Goal: Task Accomplishment & Management: Manage account settings

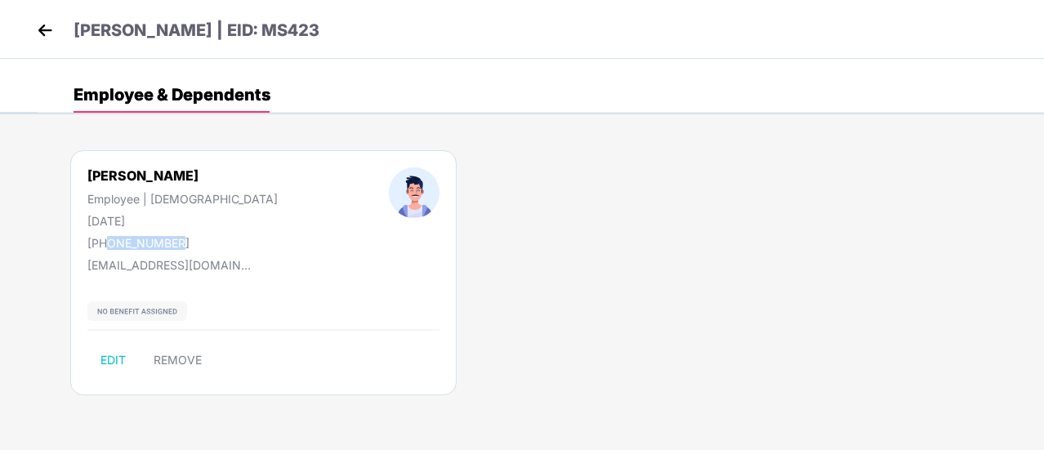
click at [51, 33] on img at bounding box center [45, 30] width 25 height 25
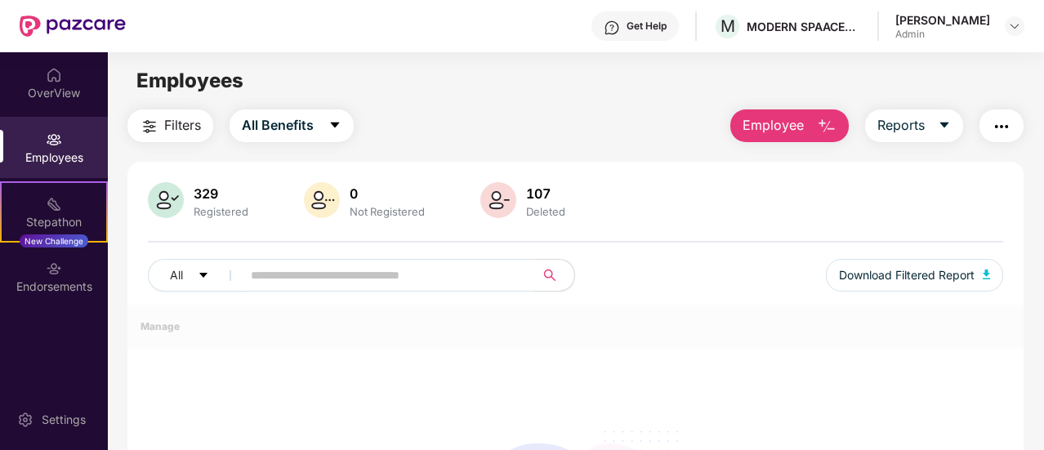
click at [319, 285] on input "text" at bounding box center [382, 275] width 262 height 25
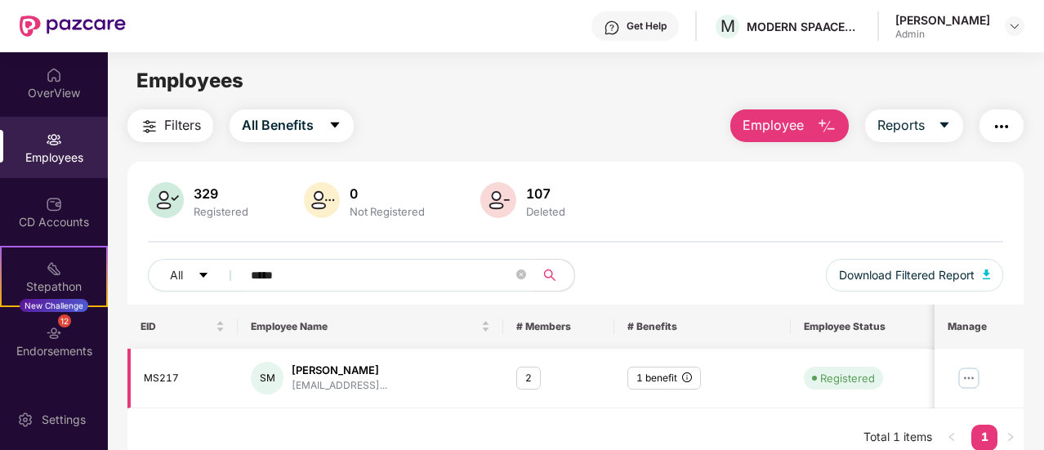
type input "*****"
click at [980, 380] on img at bounding box center [970, 378] width 26 height 26
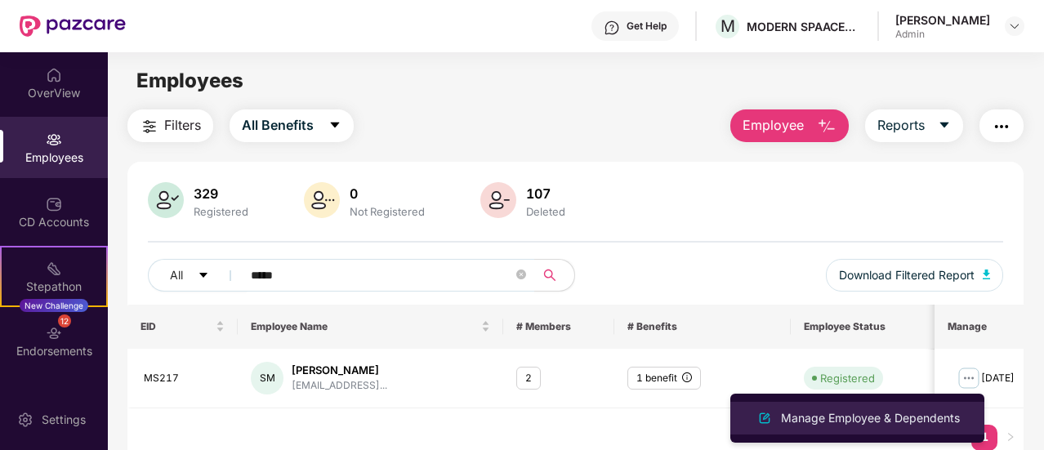
click at [875, 414] on div "Manage Employee & Dependents" at bounding box center [870, 418] width 185 height 18
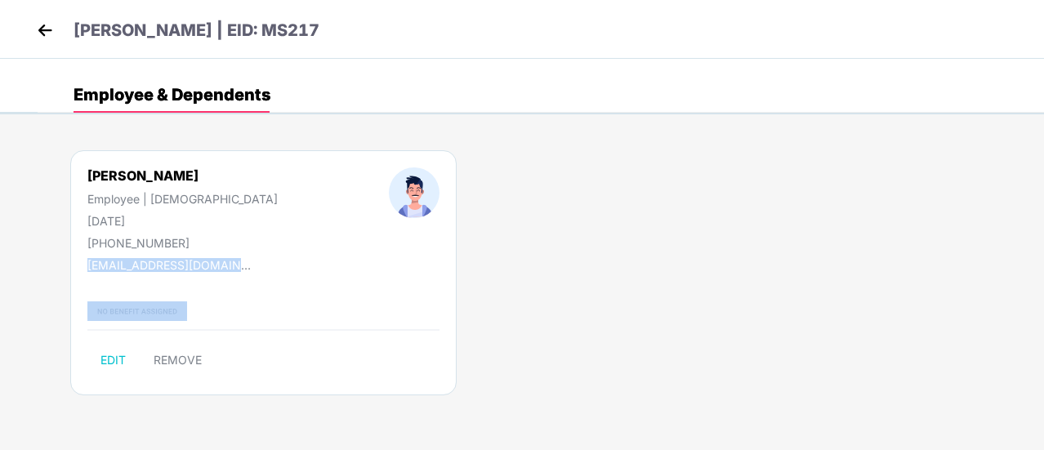
drag, startPoint x: 88, startPoint y: 266, endPoint x: 264, endPoint y: 277, distance: 176.0
click at [264, 277] on div "[PERSON_NAME] Employee | [DEMOGRAPHIC_DATA] [DATE] [PHONE_NUMBER] [EMAIL_ADDRES…" at bounding box center [263, 272] width 387 height 245
copy div "[EMAIL_ADDRESS][DOMAIN_NAME]"
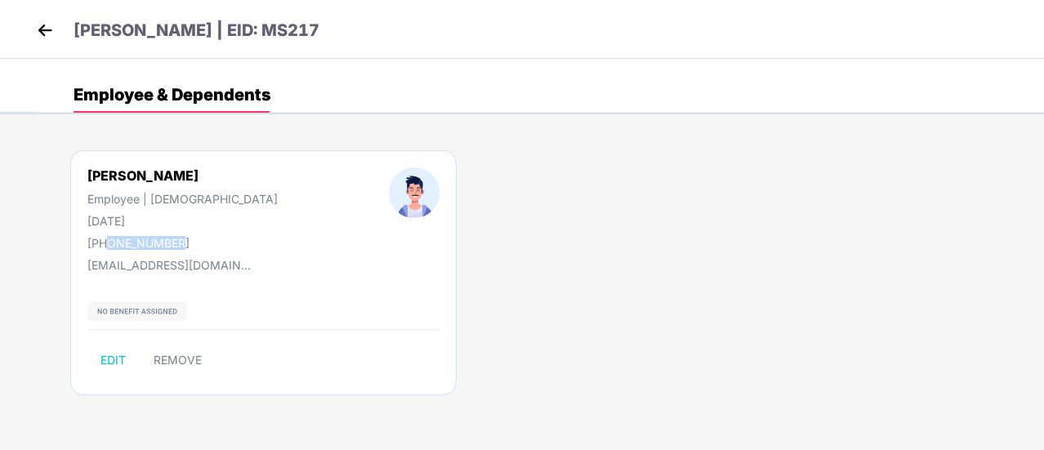
drag, startPoint x: 106, startPoint y: 241, endPoint x: 172, endPoint y: 244, distance: 66.2
click at [172, 244] on div "[PHONE_NUMBER]" at bounding box center [182, 243] width 190 height 14
copy div "9353313304"
click at [46, 27] on img at bounding box center [45, 30] width 25 height 25
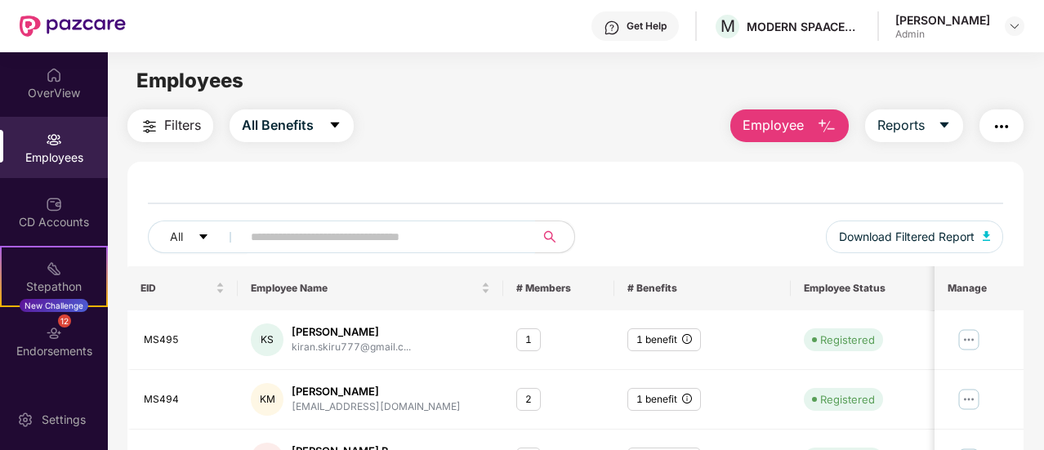
click at [312, 239] on input "text" at bounding box center [382, 237] width 262 height 25
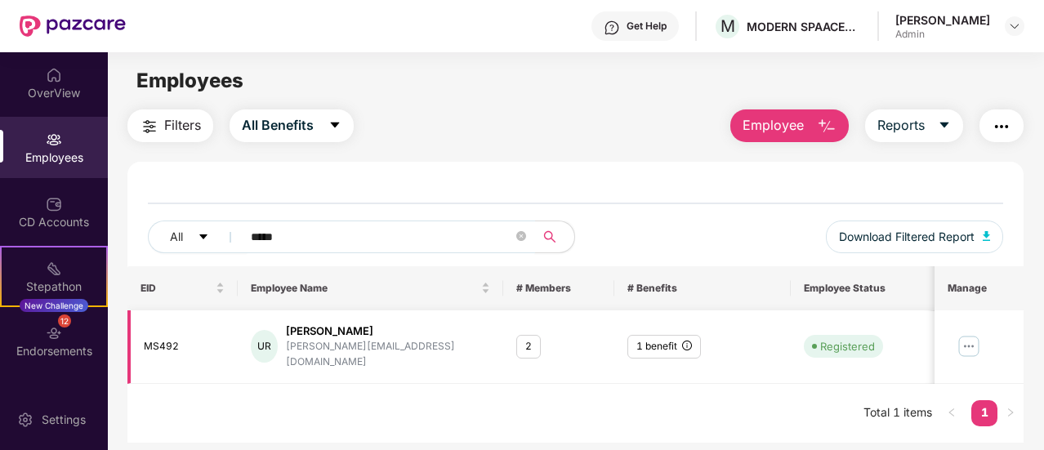
type input "*****"
click at [969, 342] on img at bounding box center [970, 346] width 26 height 26
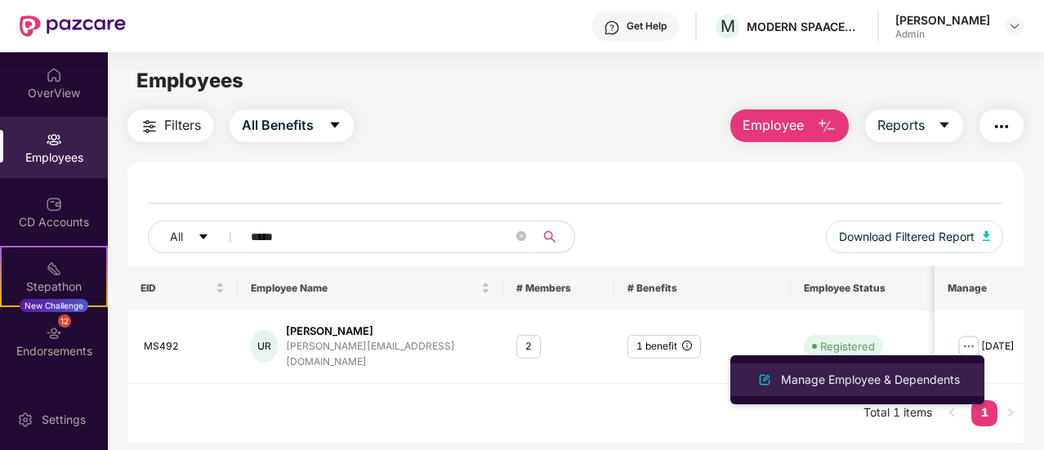
click at [835, 382] on div "Manage Employee & Dependents" at bounding box center [870, 380] width 185 height 18
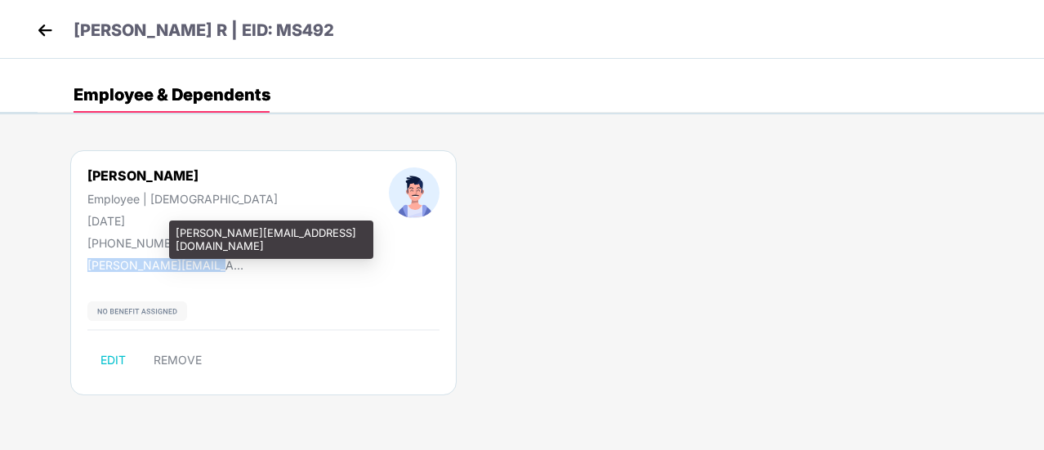
drag, startPoint x: 88, startPoint y: 266, endPoint x: 202, endPoint y: 269, distance: 113.6
click at [202, 269] on div "[PERSON_NAME][EMAIL_ADDRESS][DOMAIN_NAME]" at bounding box center [168, 265] width 163 height 14
copy div "[PERSON_NAME][EMAIL_ADDRESS][DOMAIN_NAME]"
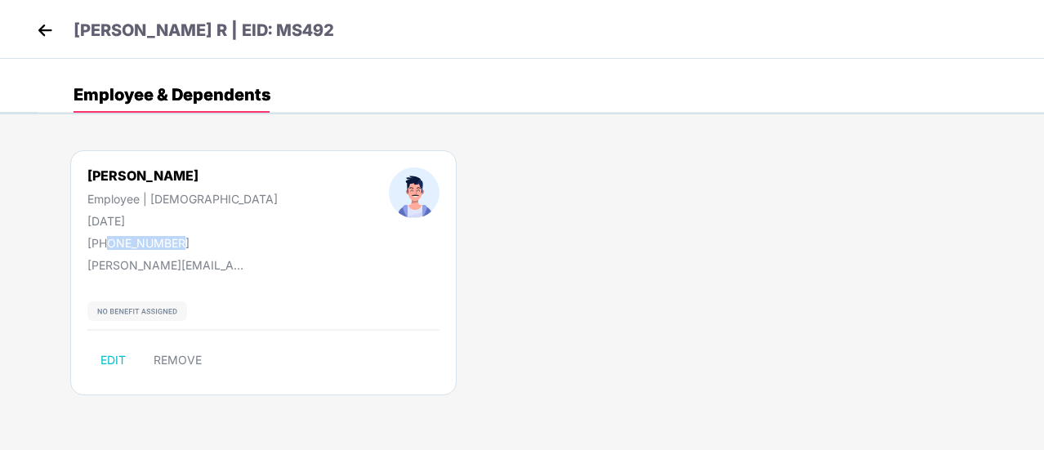
drag, startPoint x: 106, startPoint y: 244, endPoint x: 186, endPoint y: 244, distance: 80.1
click at [186, 244] on div "[PERSON_NAME] R Employee | [DEMOGRAPHIC_DATA] [DATE] [PHONE_NUMBER]" at bounding box center [183, 209] width 302 height 83
copy div "9663282463"
click at [46, 29] on img at bounding box center [45, 30] width 25 height 25
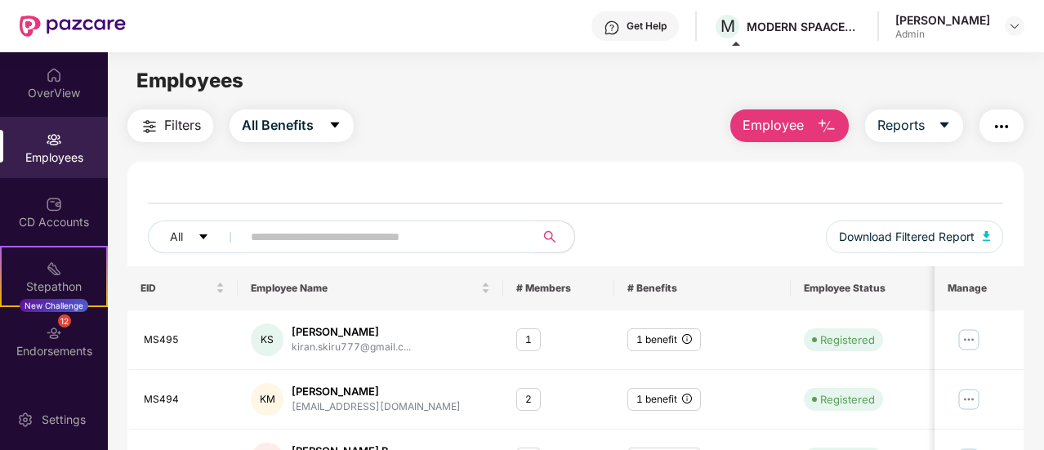
click at [341, 235] on input "text" at bounding box center [382, 237] width 262 height 25
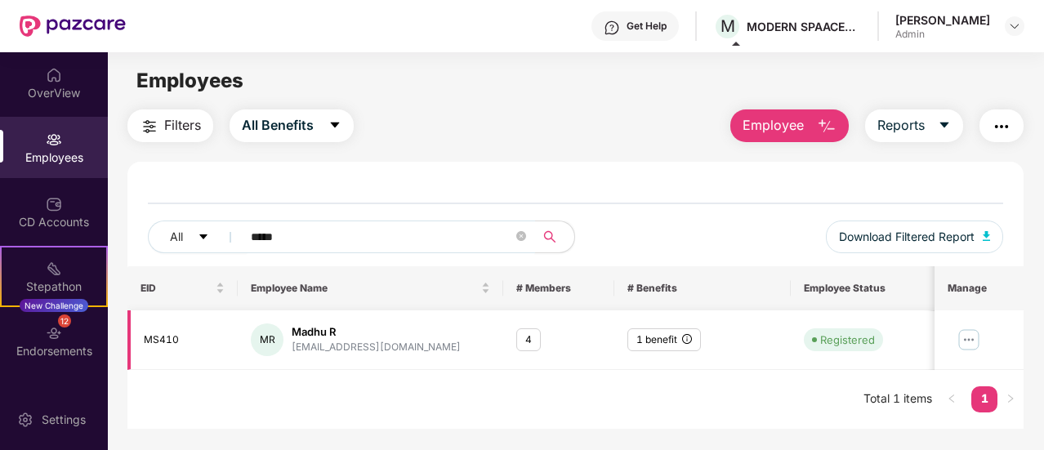
type input "*****"
click at [964, 342] on img at bounding box center [970, 340] width 26 height 26
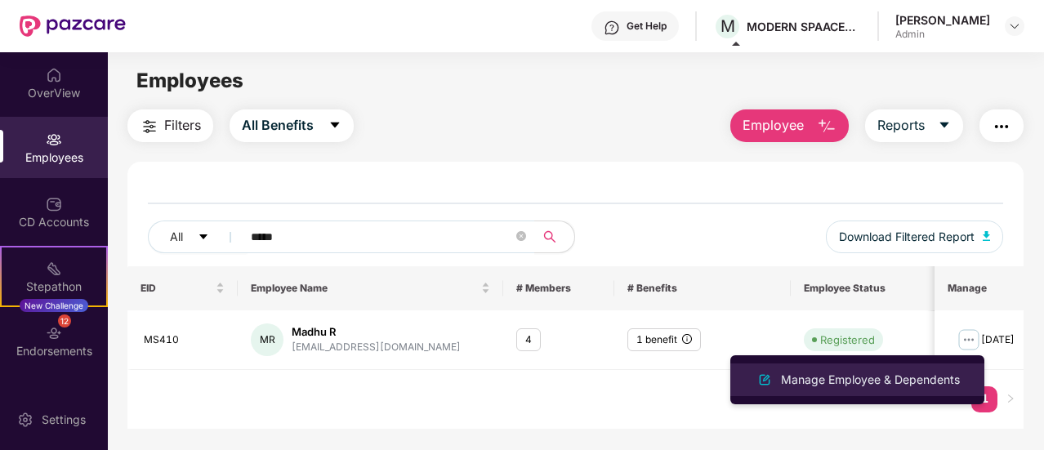
click at [836, 378] on div "Manage Employee & Dependents" at bounding box center [870, 380] width 185 height 18
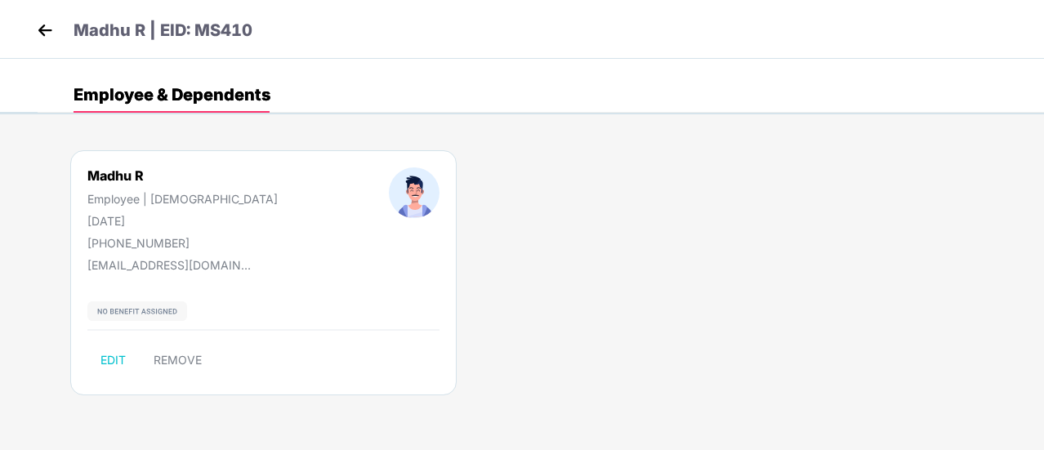
click at [867, 253] on div "Madhu R Employee | [DEMOGRAPHIC_DATA] [DATE] [PHONE_NUMBER] [EMAIL_ADDRESS][DOM…" at bounding box center [541, 281] width 1007 height 311
click at [50, 31] on img at bounding box center [45, 30] width 25 height 25
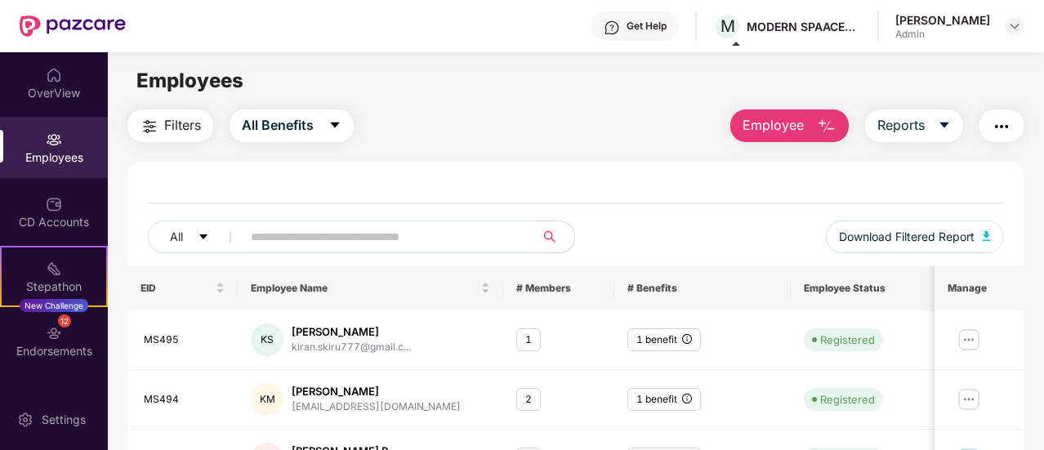
click at [333, 240] on input "text" at bounding box center [382, 237] width 262 height 25
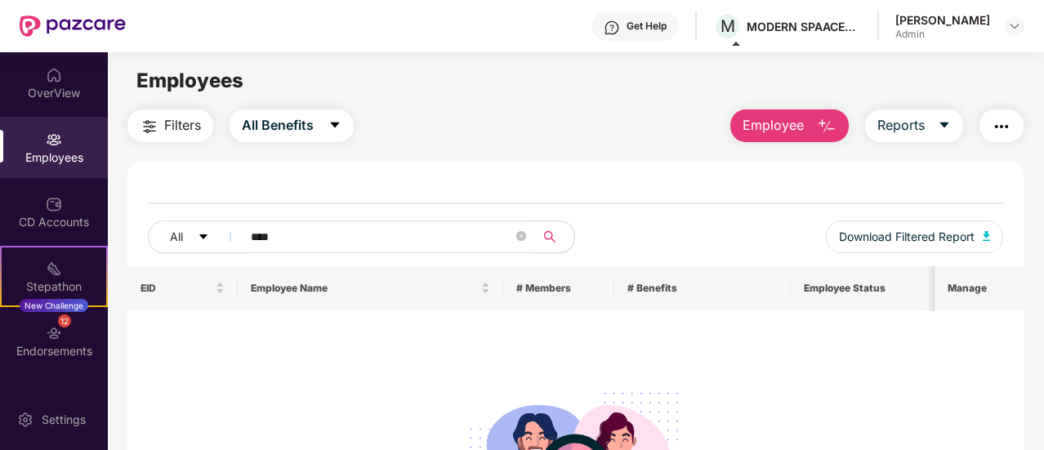
click at [318, 243] on input "****" at bounding box center [382, 237] width 262 height 25
type input "*"
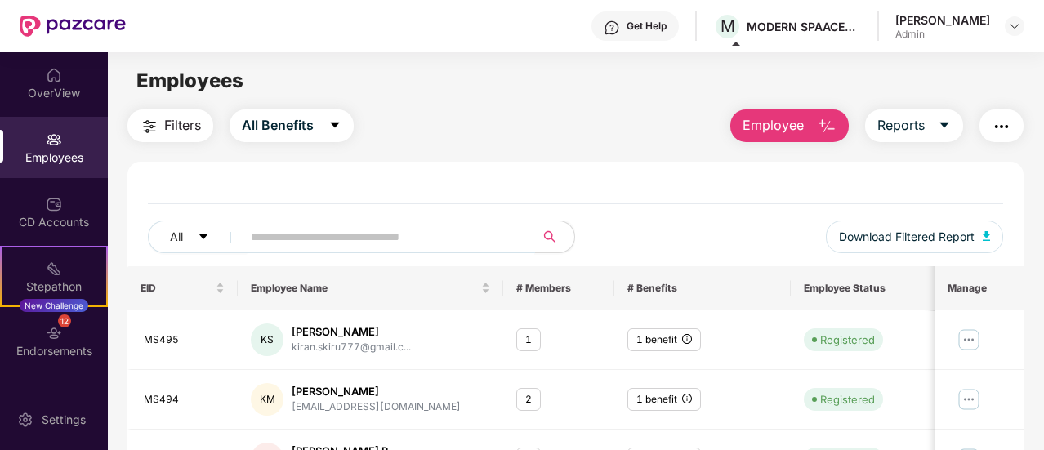
click at [409, 230] on input "text" at bounding box center [382, 237] width 262 height 25
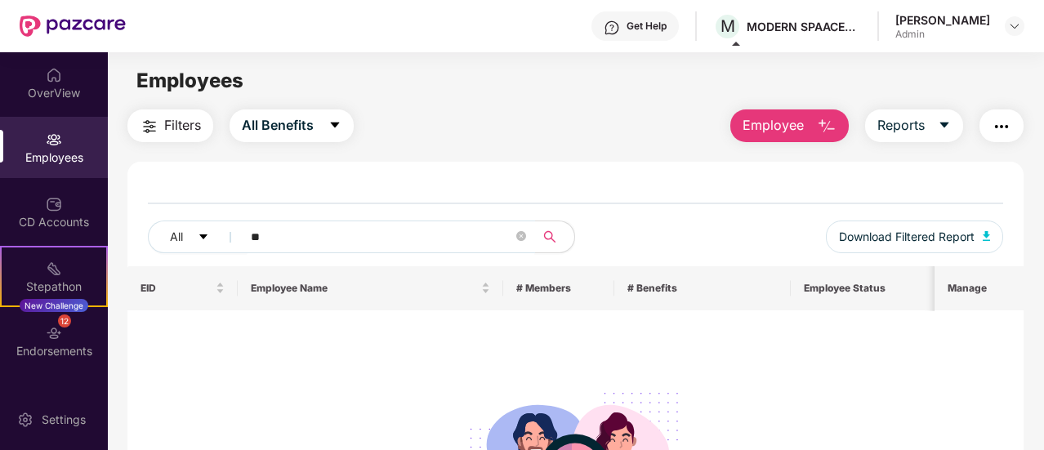
type input "*"
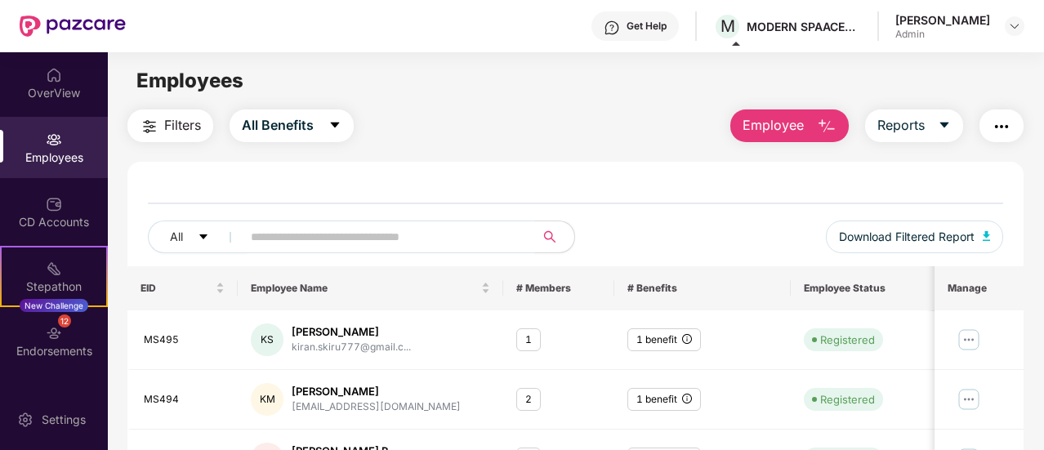
click at [307, 234] on input "text" at bounding box center [382, 237] width 262 height 25
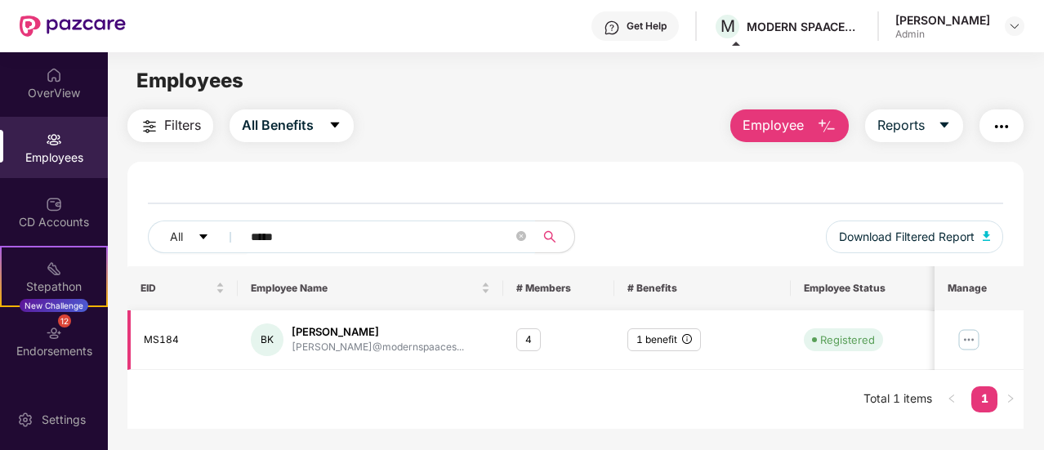
type input "*****"
click at [960, 333] on img at bounding box center [970, 340] width 26 height 26
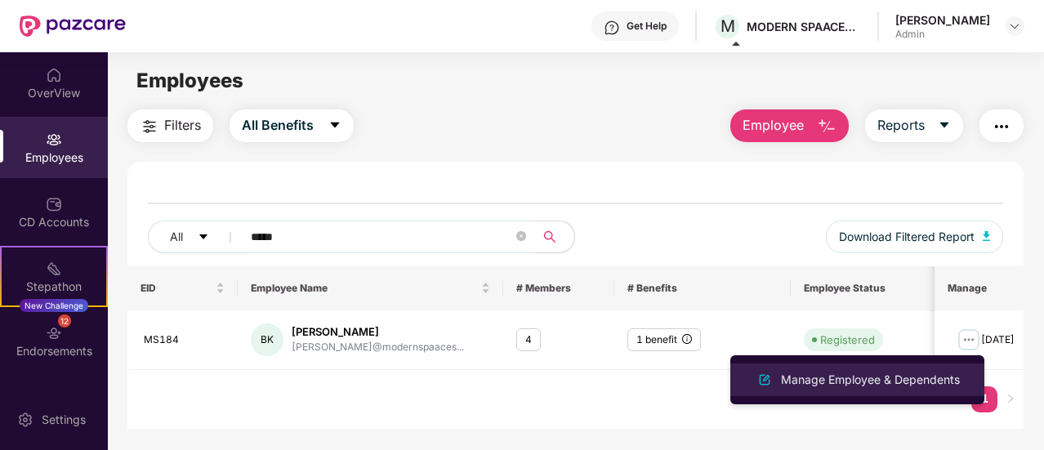
click at [860, 372] on div "Manage Employee & Dependents" at bounding box center [870, 380] width 185 height 18
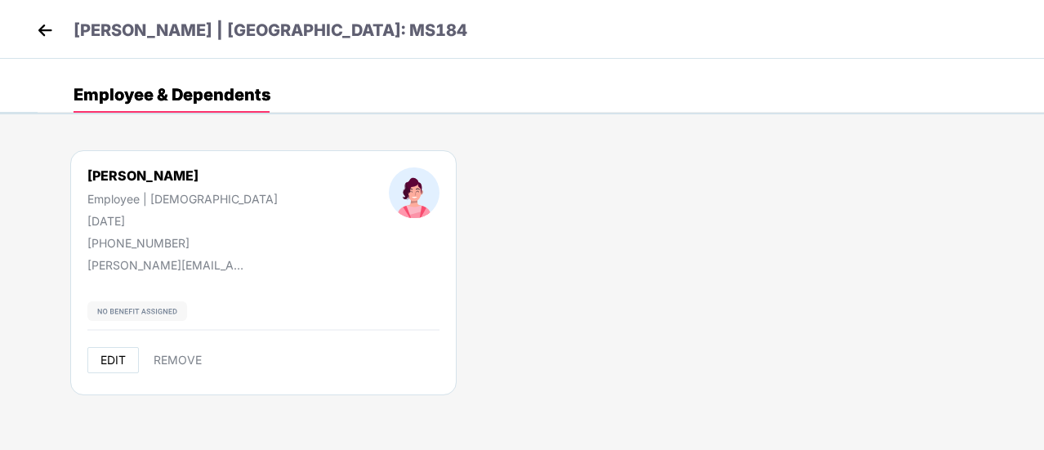
click at [118, 358] on span "EDIT" at bounding box center [113, 360] width 25 height 13
select select "******"
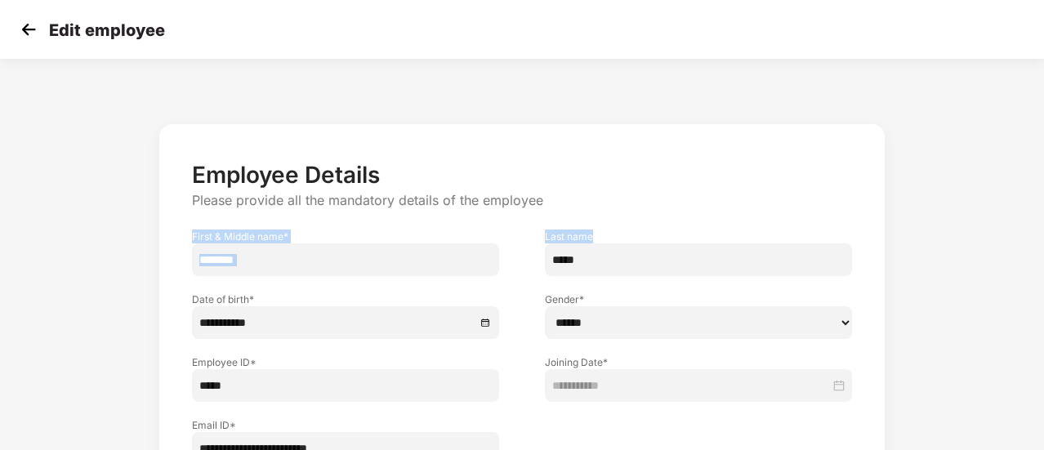
drag, startPoint x: 1041, startPoint y: 199, endPoint x: 1043, endPoint y: 261, distance: 62.1
click at [1043, 261] on div "**********" at bounding box center [522, 331] width 1044 height 528
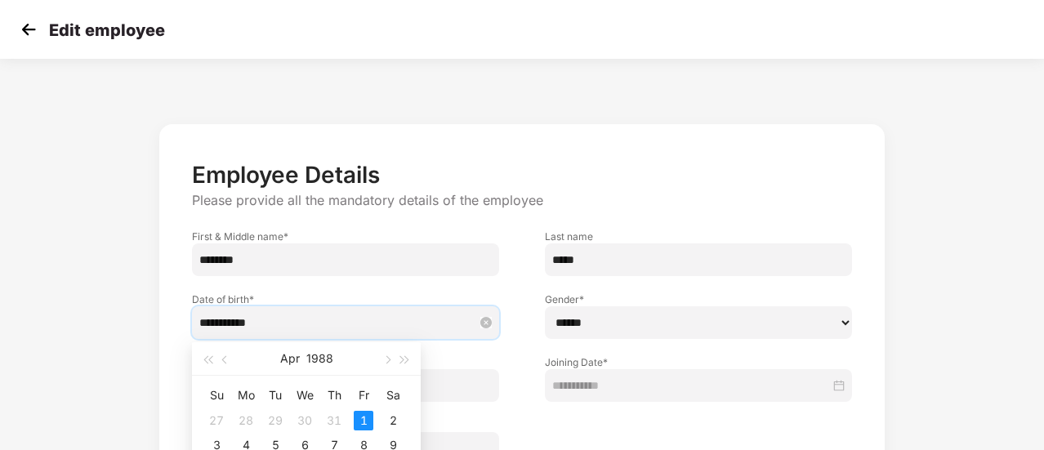
click at [299, 329] on input "**********" at bounding box center [337, 323] width 276 height 18
click at [289, 356] on button "Apr" at bounding box center [290, 358] width 20 height 33
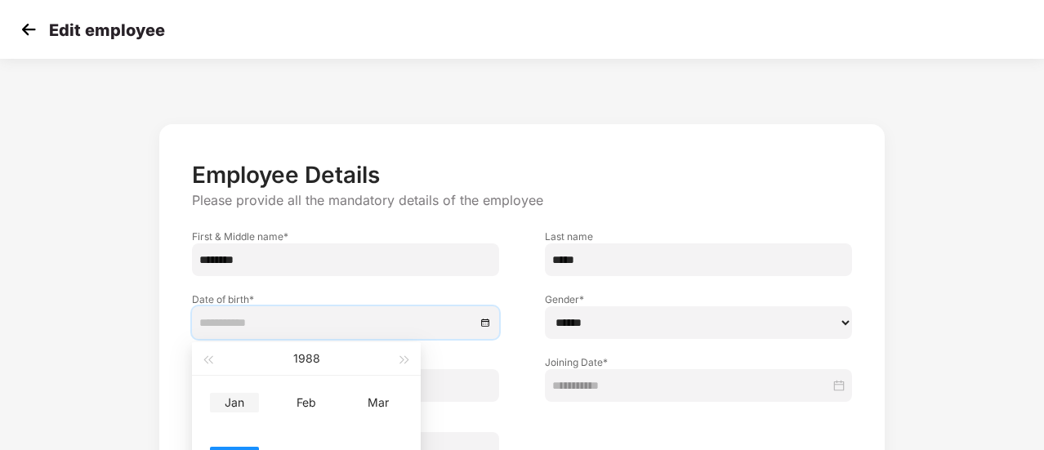
click at [228, 402] on div "Jan" at bounding box center [234, 403] width 49 height 20
type input "**********"
click at [245, 437] on div "4" at bounding box center [246, 446] width 20 height 20
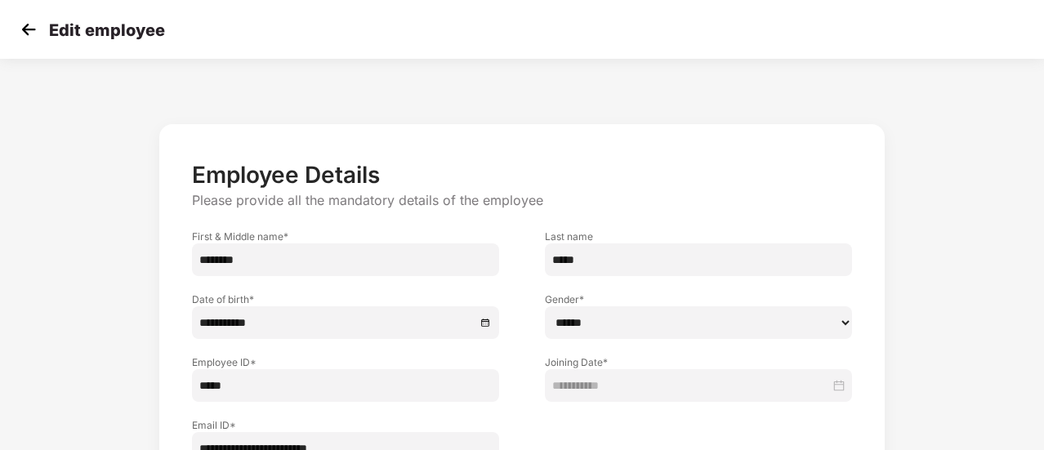
click at [534, 412] on div at bounding box center [698, 433] width 353 height 63
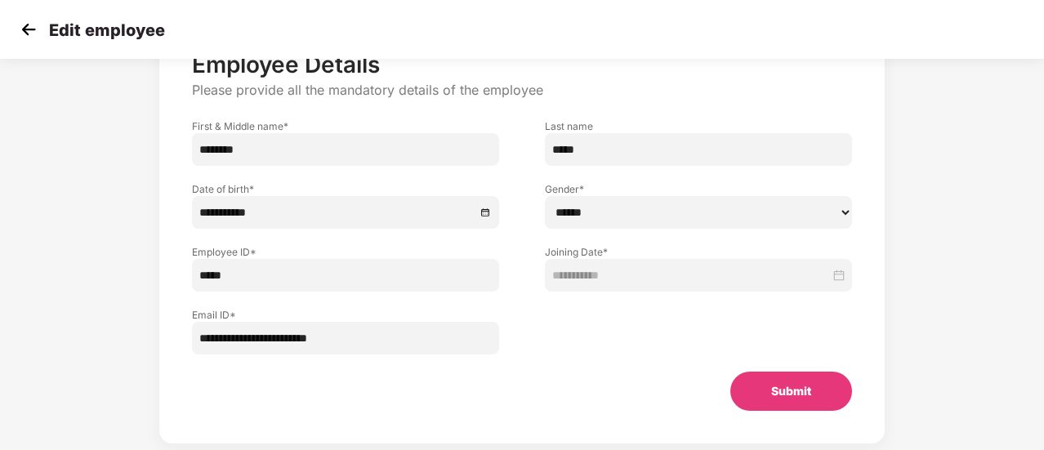
scroll to position [144, 0]
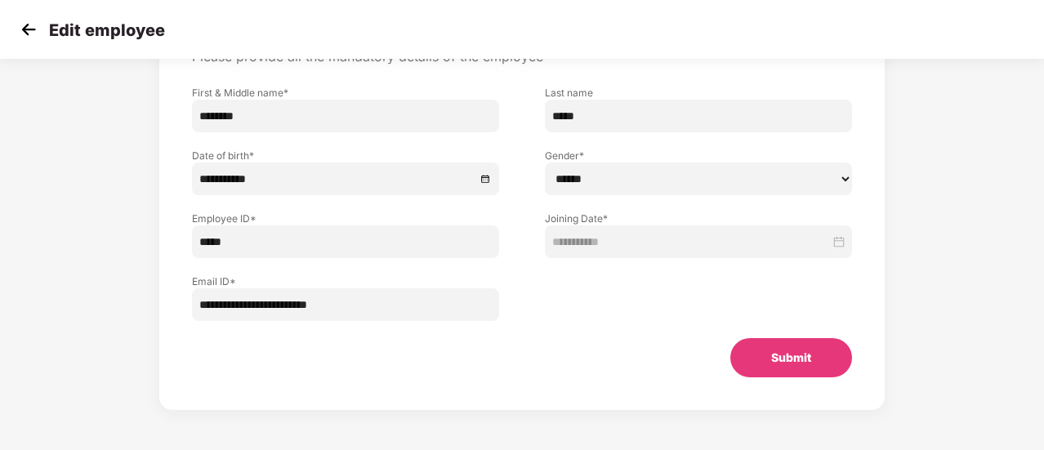
click at [775, 354] on button "Submit" at bounding box center [792, 357] width 122 height 39
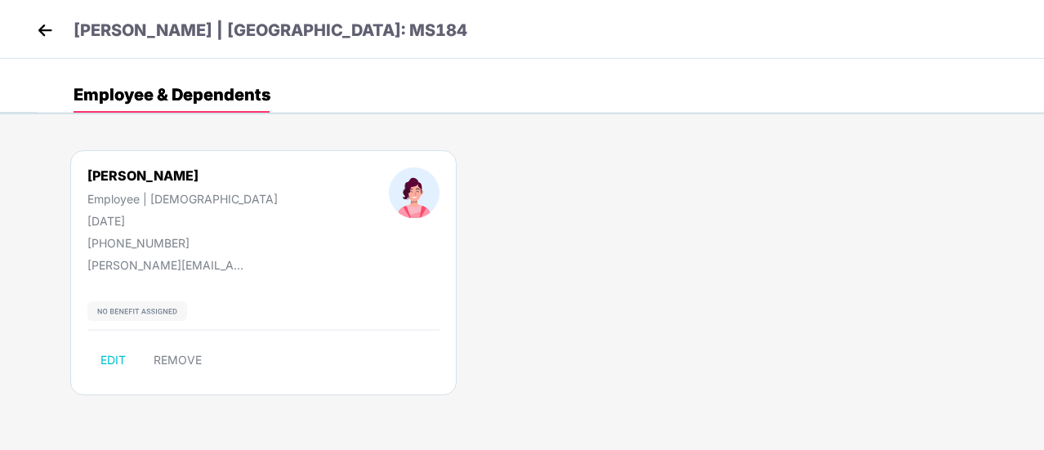
click at [51, 29] on img at bounding box center [45, 30] width 25 height 25
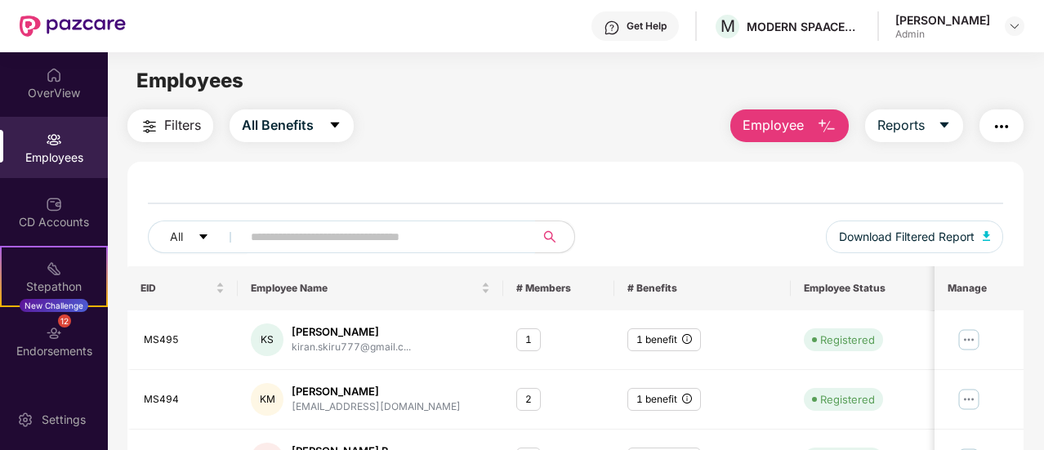
click at [299, 248] on input "text" at bounding box center [382, 237] width 262 height 25
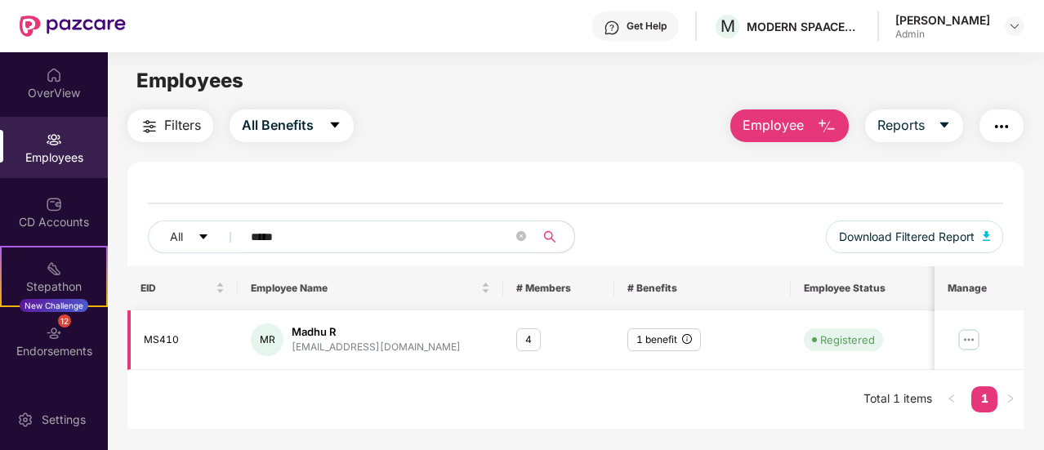
type input "*****"
click at [972, 342] on img at bounding box center [970, 340] width 26 height 26
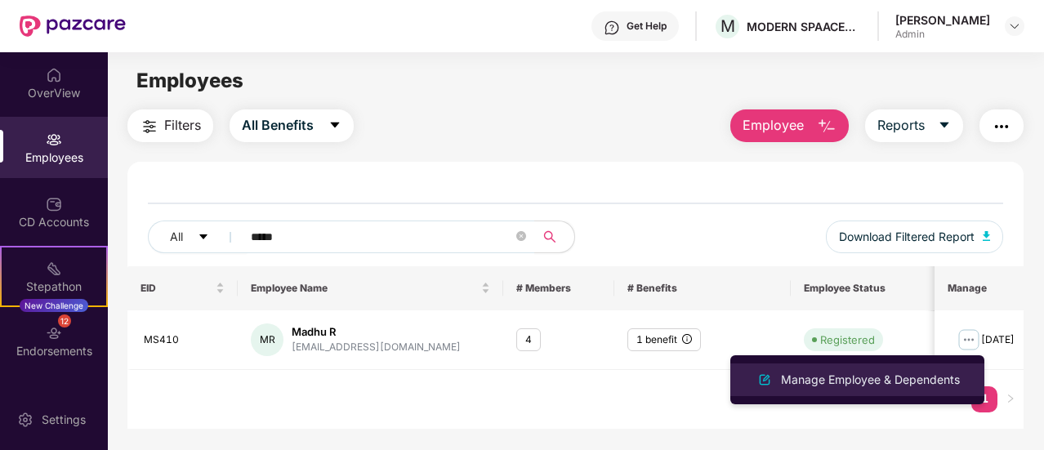
click at [869, 373] on div "Manage Employee & Dependents" at bounding box center [870, 380] width 185 height 18
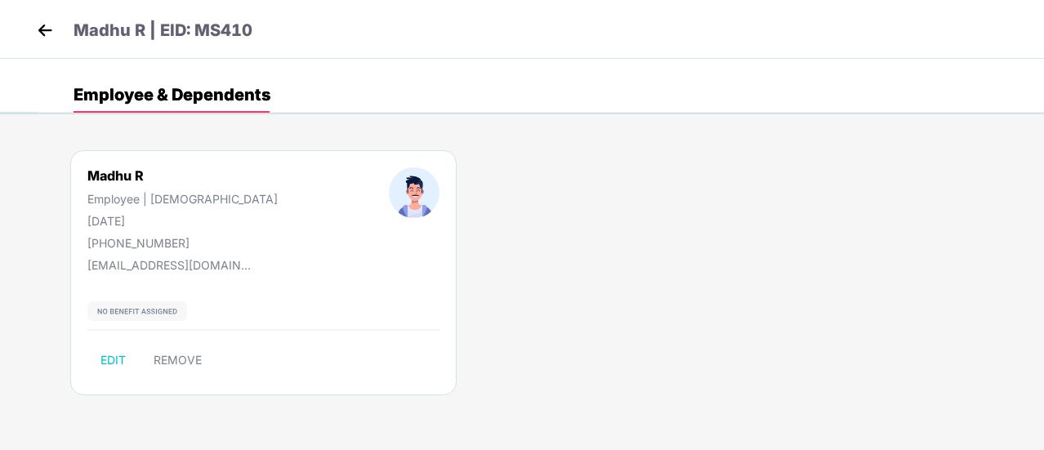
click at [50, 32] on img at bounding box center [45, 30] width 25 height 25
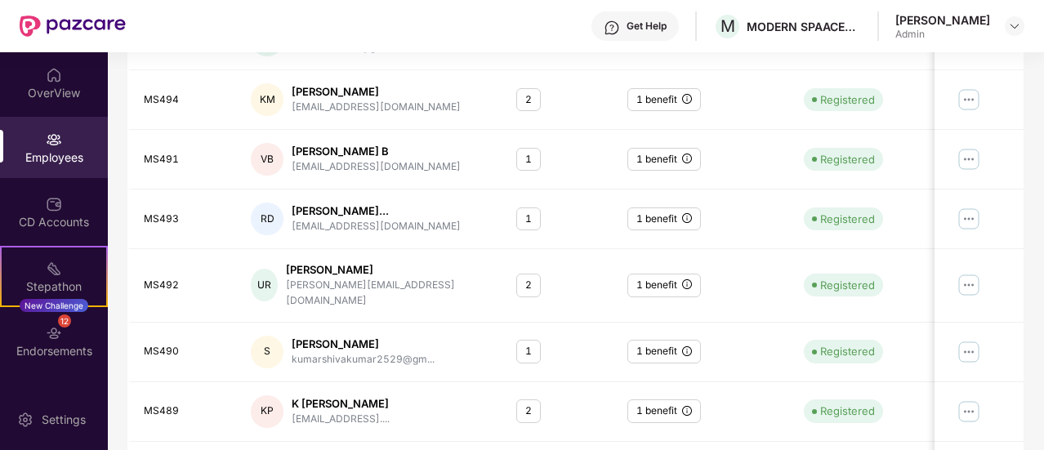
scroll to position [158, 0]
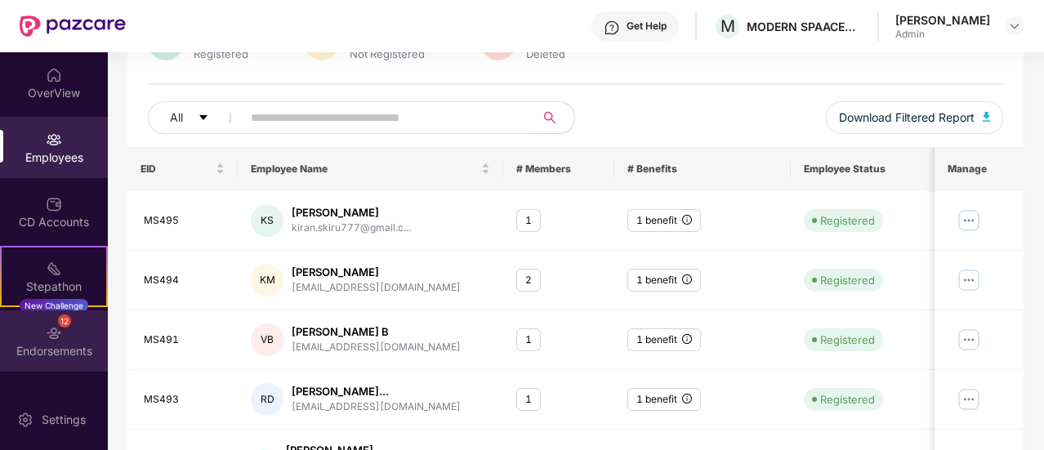
click at [82, 338] on div "12 Endorsements" at bounding box center [54, 341] width 108 height 61
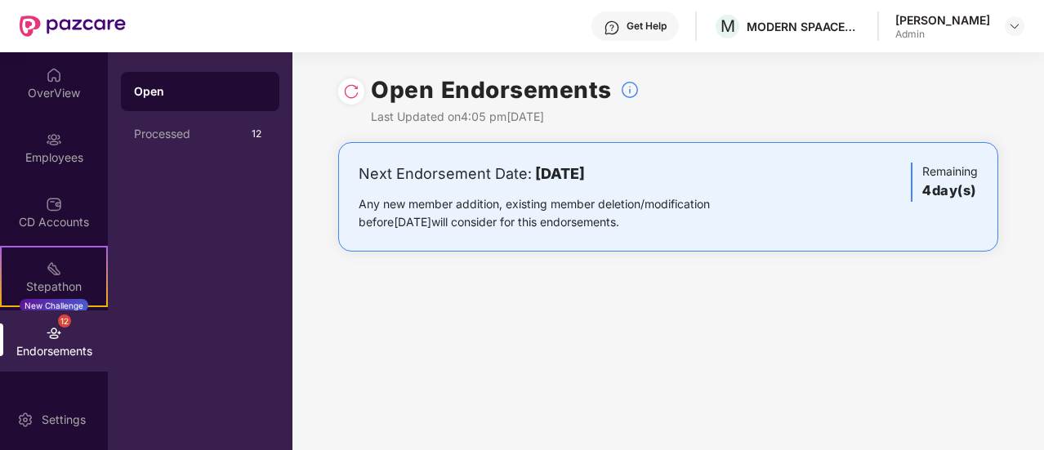
click at [81, 349] on div "Endorsements" at bounding box center [54, 351] width 108 height 16
click at [56, 152] on div "Employees" at bounding box center [54, 158] width 108 height 16
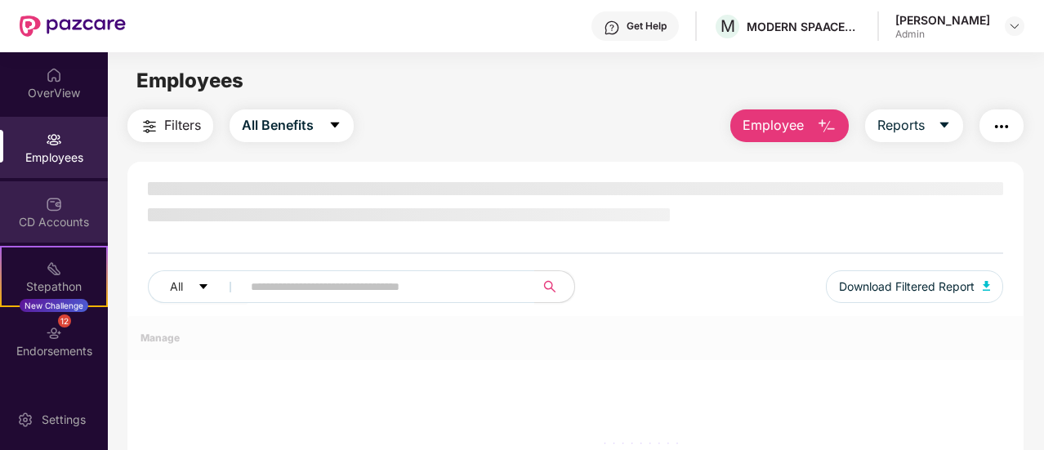
click at [55, 190] on div "CD Accounts" at bounding box center [54, 211] width 108 height 61
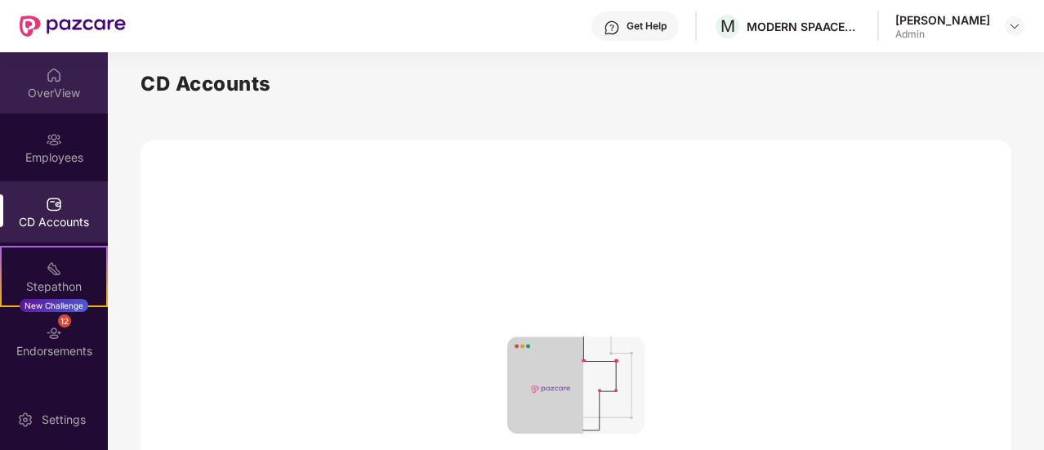
click at [48, 101] on div "OverView" at bounding box center [54, 82] width 108 height 61
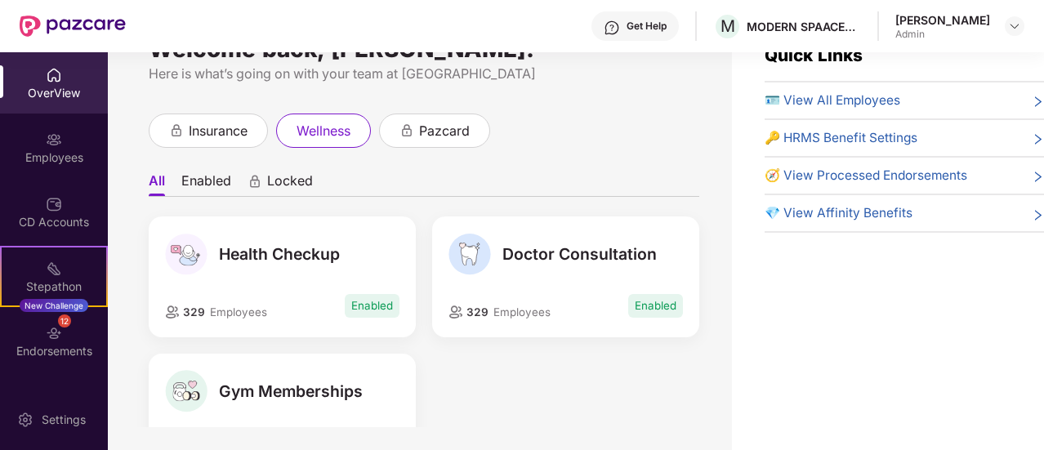
scroll to position [52, 0]
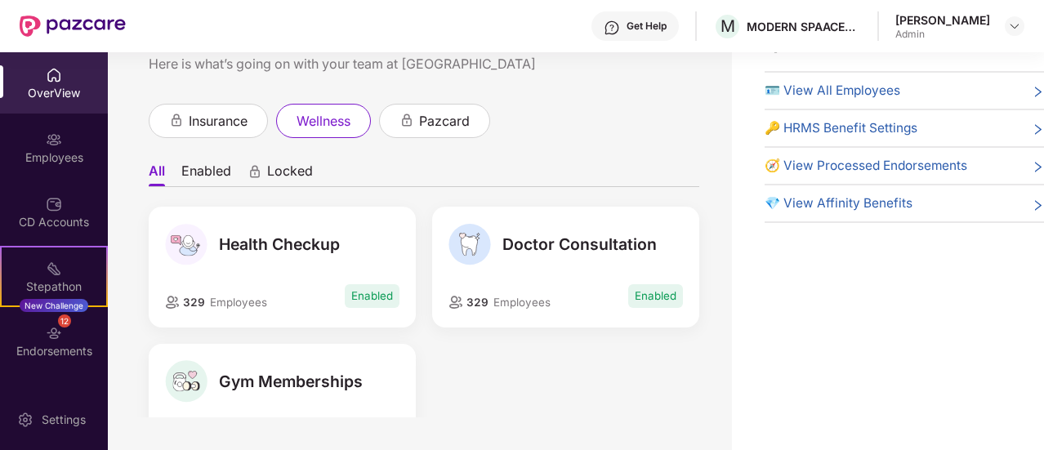
click at [837, 94] on span "🪪 View All Employees" at bounding box center [833, 91] width 136 height 20
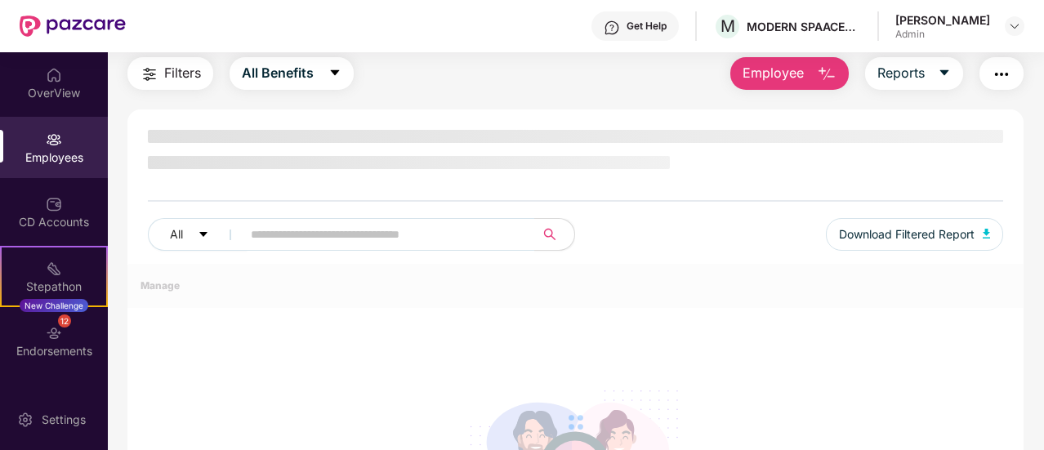
click at [1003, 75] on img "button" at bounding box center [1002, 75] width 20 height 20
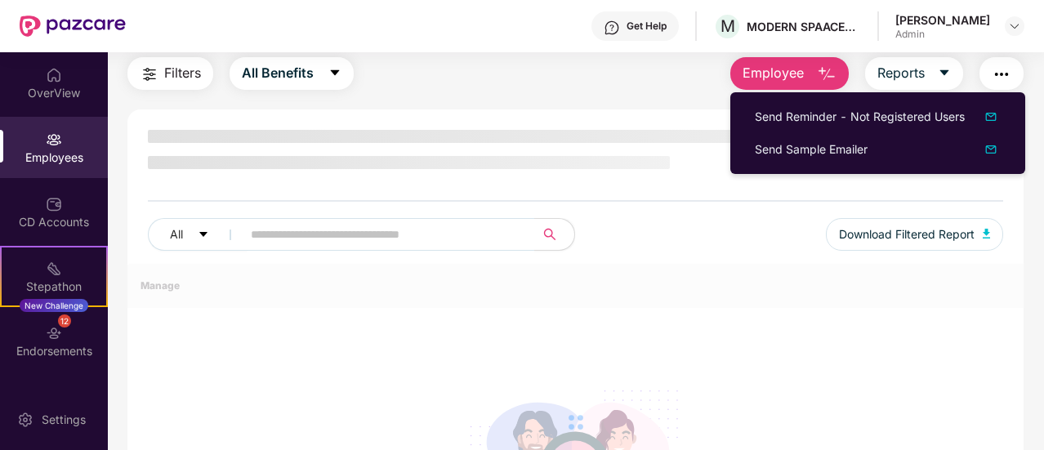
click at [770, 300] on div at bounding box center [575, 422] width 896 height 317
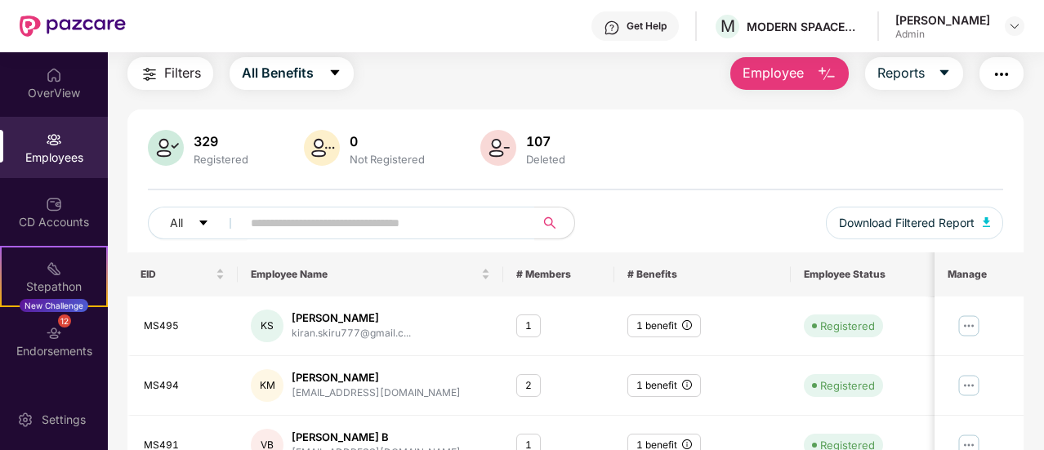
click at [1008, 74] on img "button" at bounding box center [1002, 75] width 20 height 20
click at [37, 340] on div "12 Endorsements" at bounding box center [54, 341] width 108 height 61
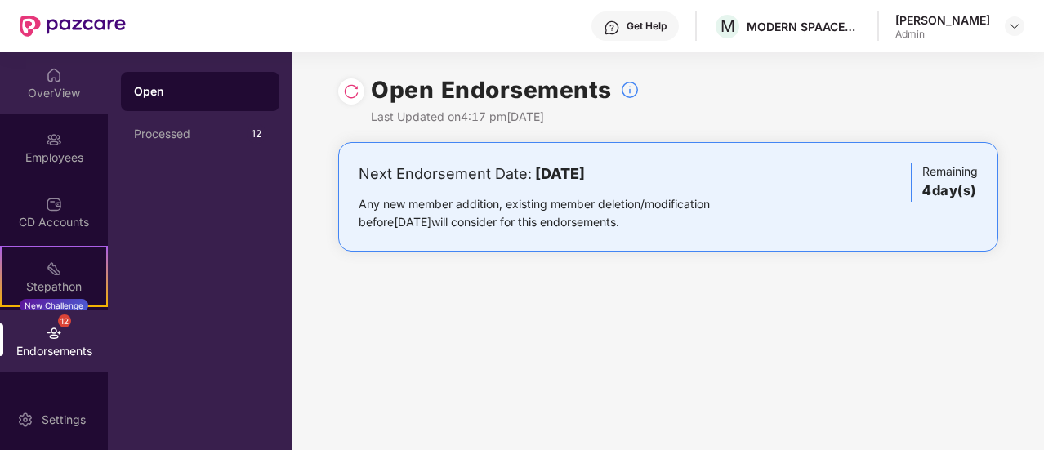
click at [69, 101] on div "OverView" at bounding box center [54, 93] width 108 height 16
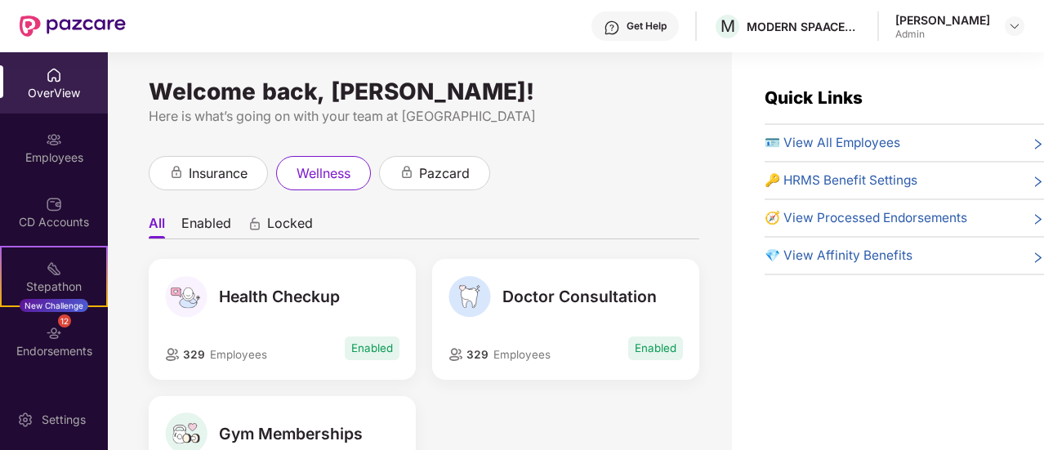
click at [216, 216] on li "Enabled" at bounding box center [206, 227] width 50 height 24
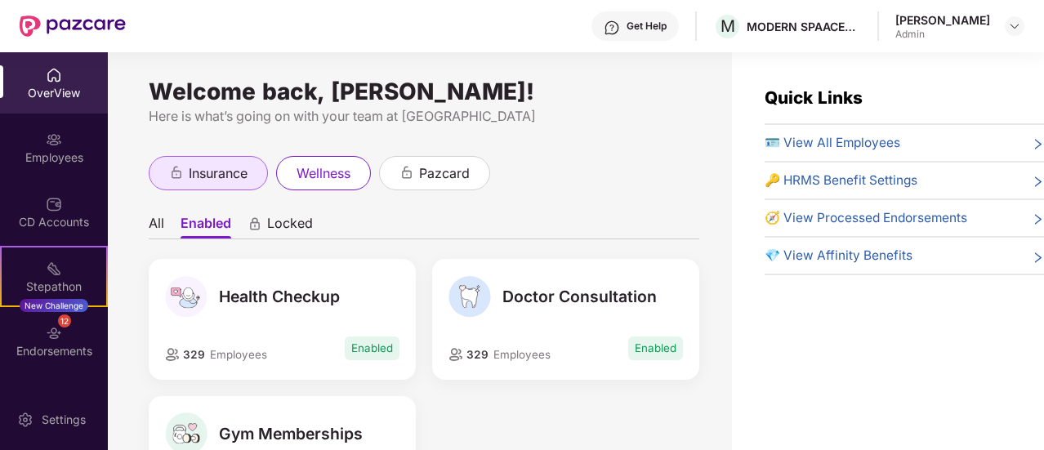
click at [239, 173] on span "insurance" at bounding box center [218, 173] width 59 height 20
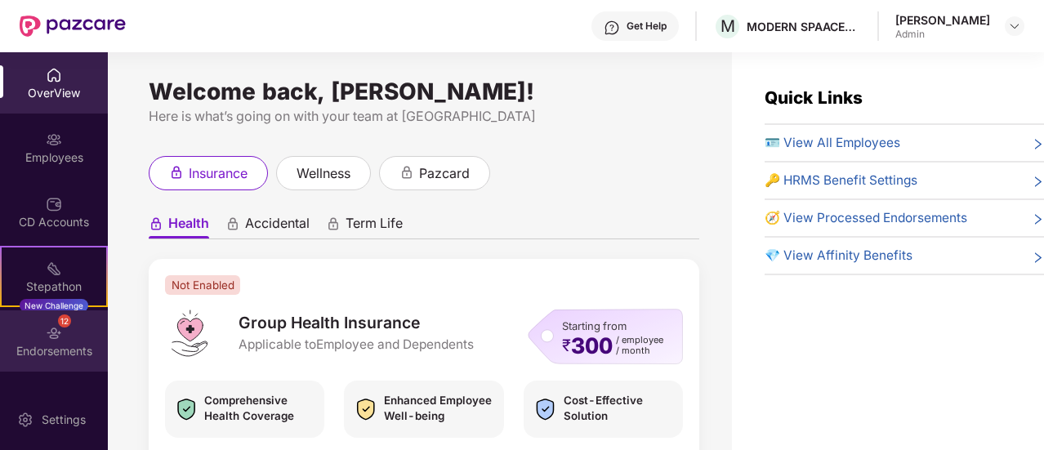
click at [72, 349] on div "Endorsements" at bounding box center [54, 351] width 108 height 16
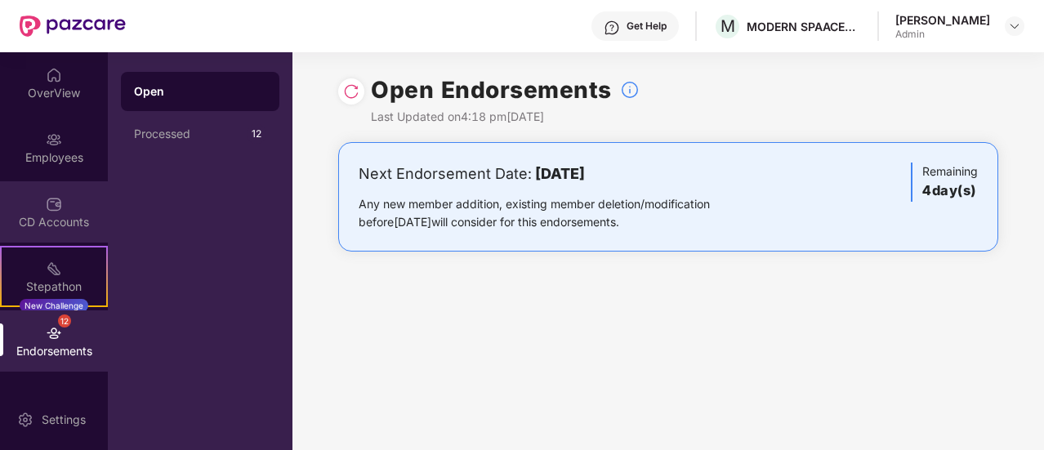
click at [51, 241] on div "CD Accounts" at bounding box center [54, 211] width 108 height 61
